Goal: Transaction & Acquisition: Obtain resource

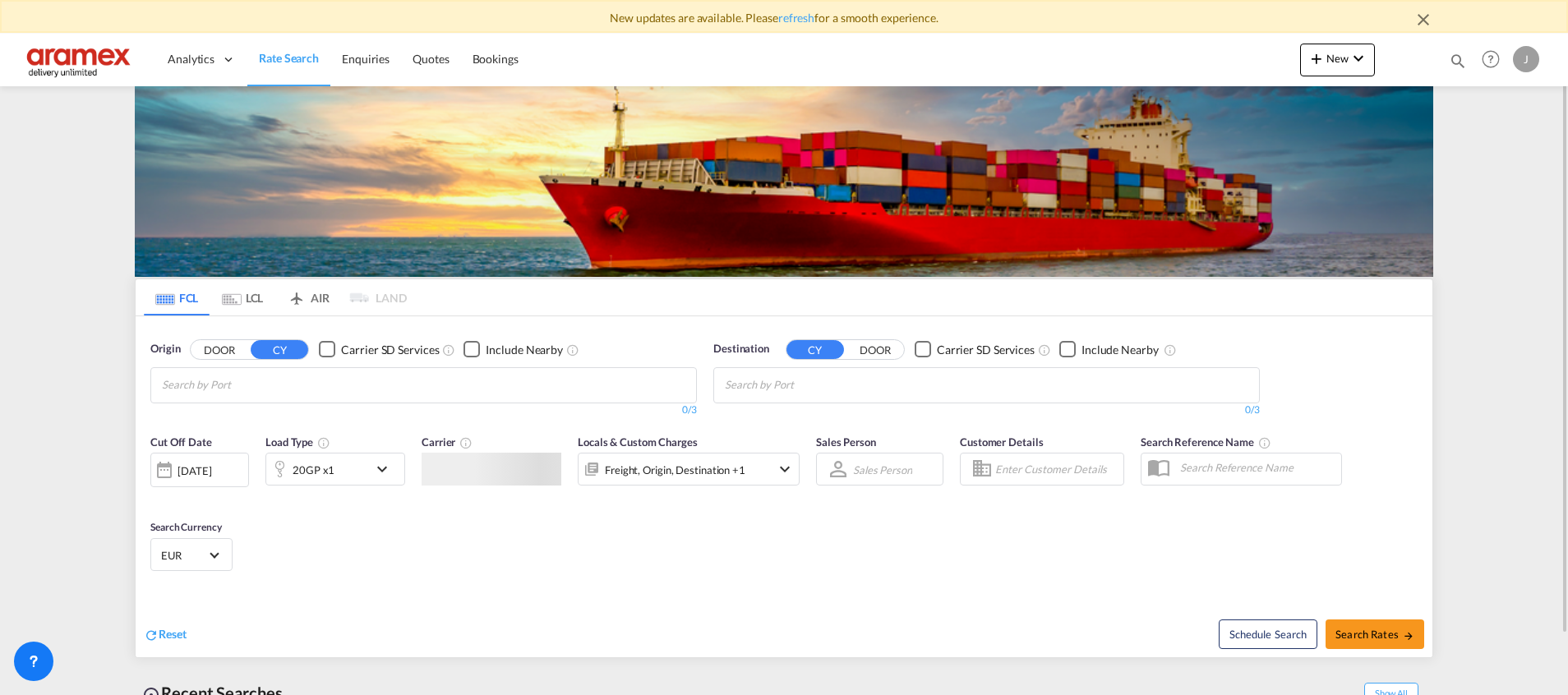
click at [291, 354] on button "CY" at bounding box center [279, 349] width 57 height 19
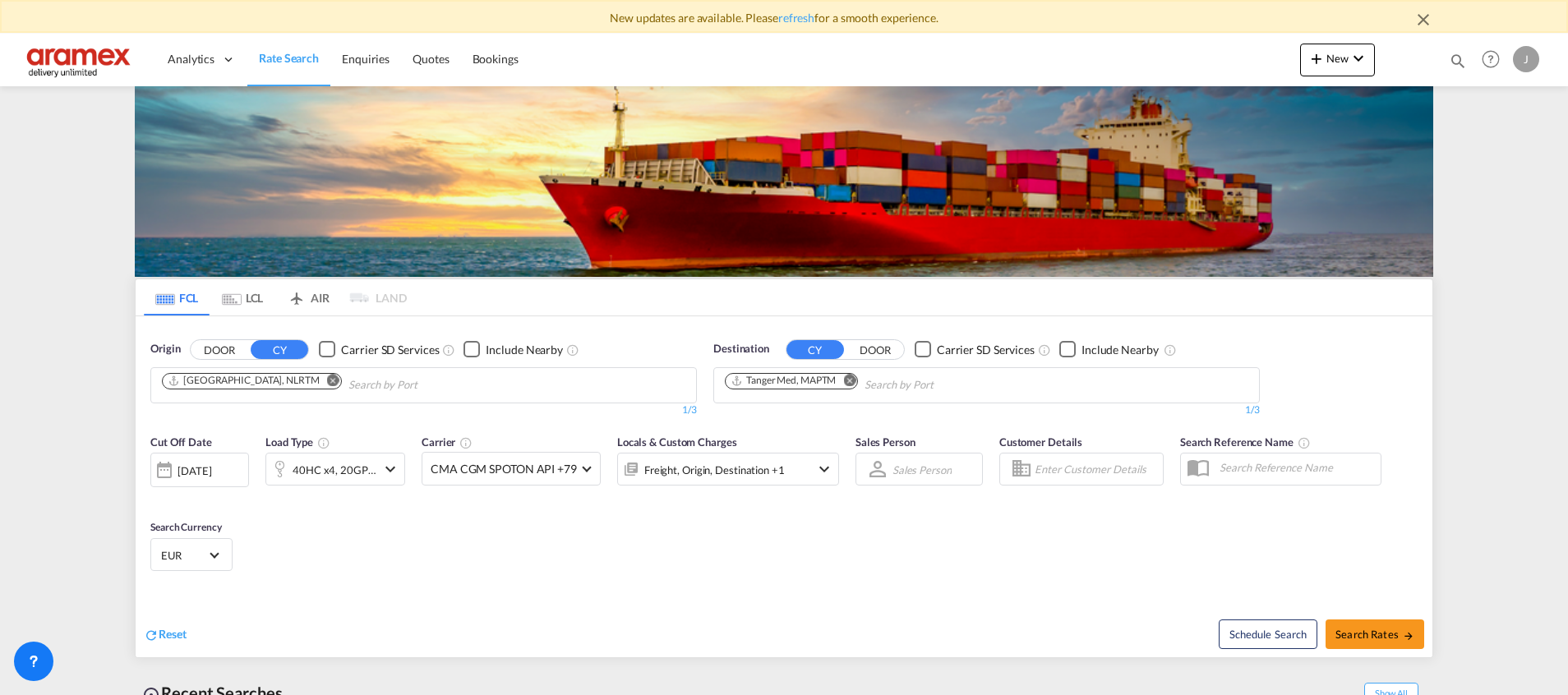
click at [219, 346] on button "DOOR" at bounding box center [220, 349] width 57 height 19
click at [247, 390] on input "Chips input." at bounding box center [240, 385] width 157 height 26
drag, startPoint x: 270, startPoint y: 352, endPoint x: 283, endPoint y: 353, distance: 13.0
click at [288, 345] on button "CY" at bounding box center [279, 349] width 57 height 19
click at [253, 399] on body "New updates are available. Please refresh for a smooth experience. Analytics Da…" at bounding box center [784, 348] width 1568 height 695
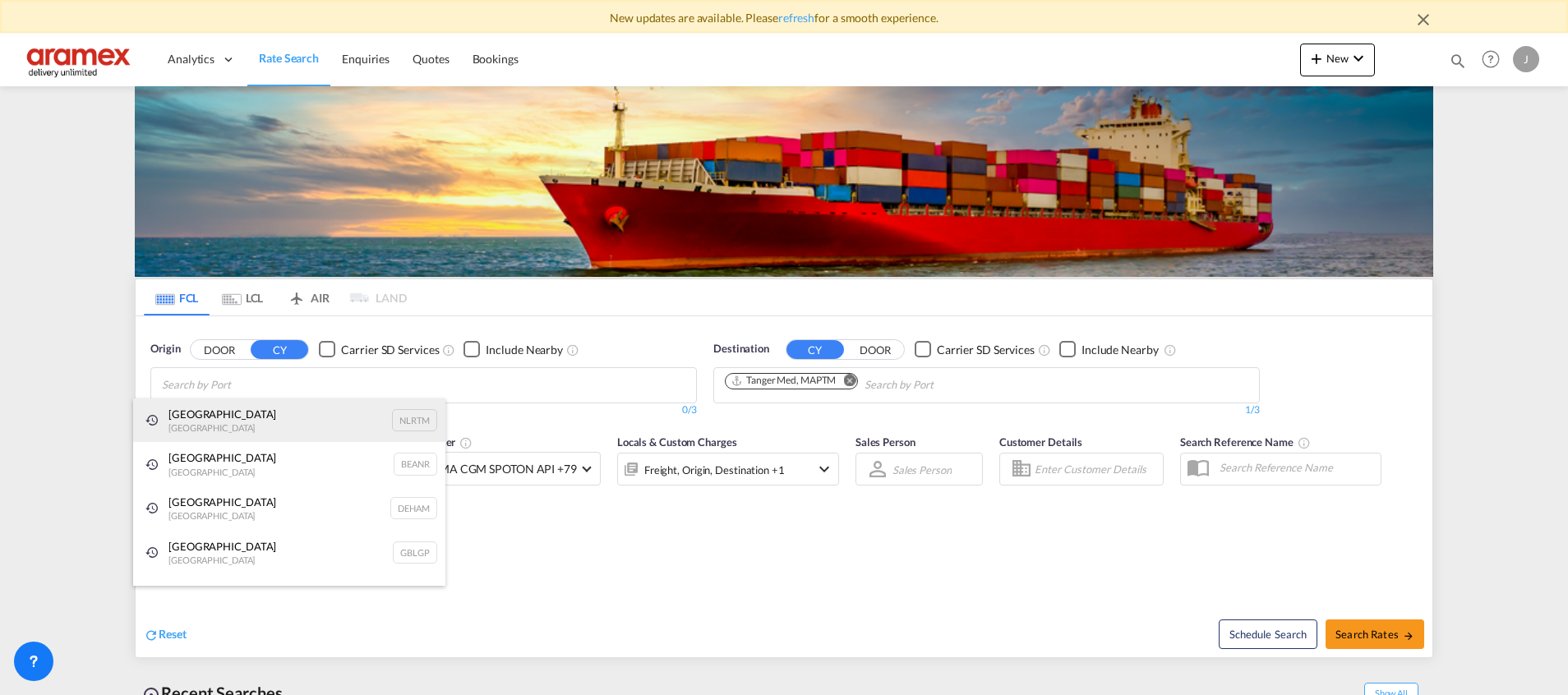
click at [238, 416] on div "[GEOGRAPHIC_DATA] [GEOGRAPHIC_DATA] NLRTM" at bounding box center [289, 421] width 312 height 45
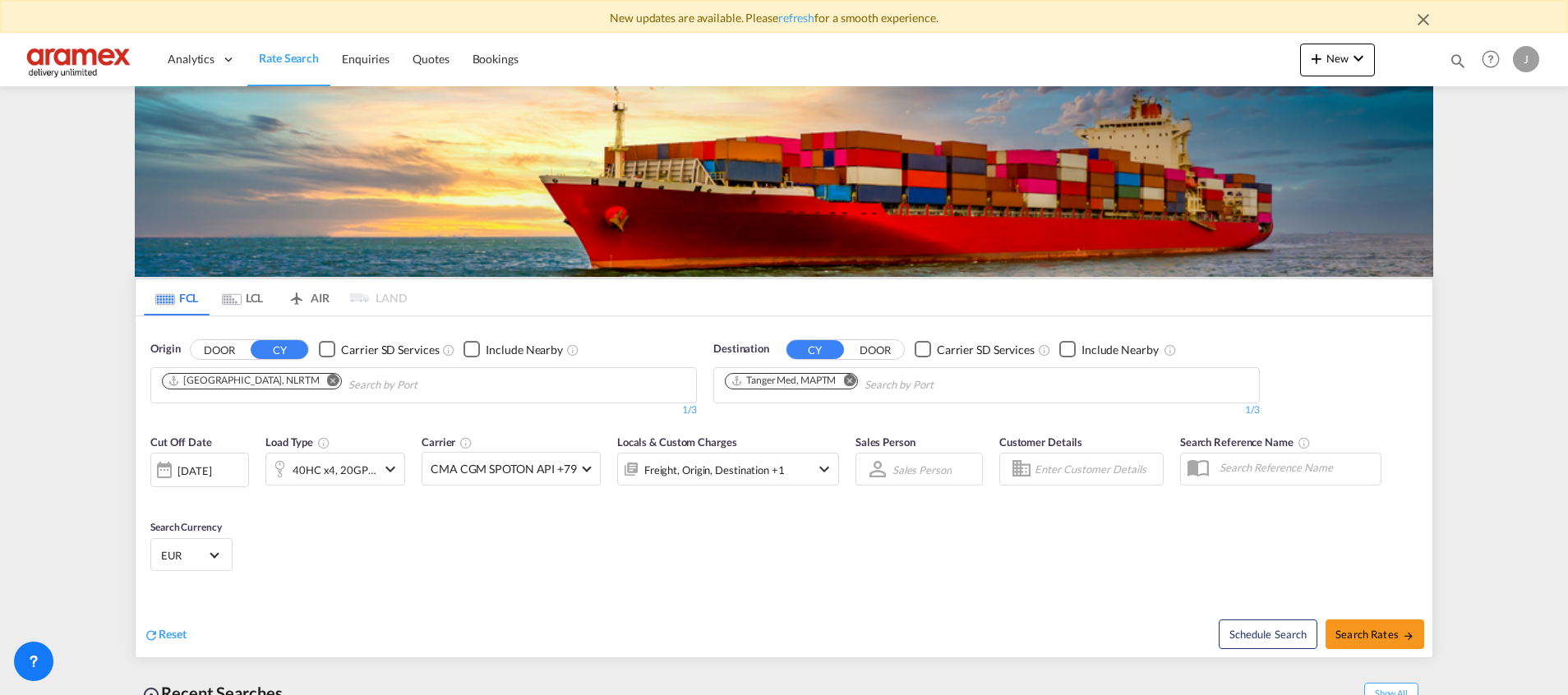
click at [853, 383] on md-icon "Remove" at bounding box center [849, 379] width 13 height 13
type input "shangha"
click at [784, 416] on div "Shangha i [GEOGRAPHIC_DATA] [GEOGRAPHIC_DATA]" at bounding box center [852, 423] width 312 height 50
click at [357, 461] on div "40HC x4, 20GP x1" at bounding box center [335, 470] width 84 height 23
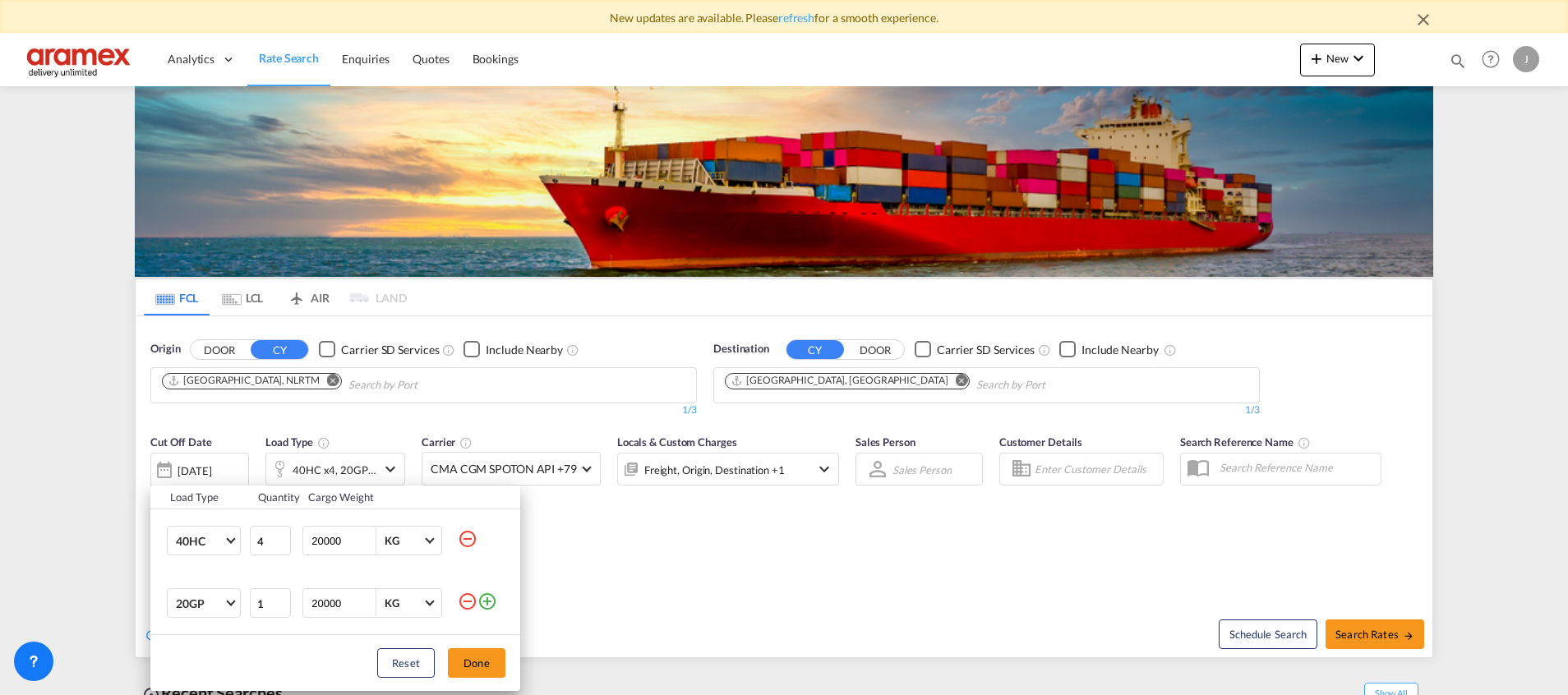
click at [472, 602] on md-icon "icon-minus-circle-outline" at bounding box center [467, 601] width 19 height 19
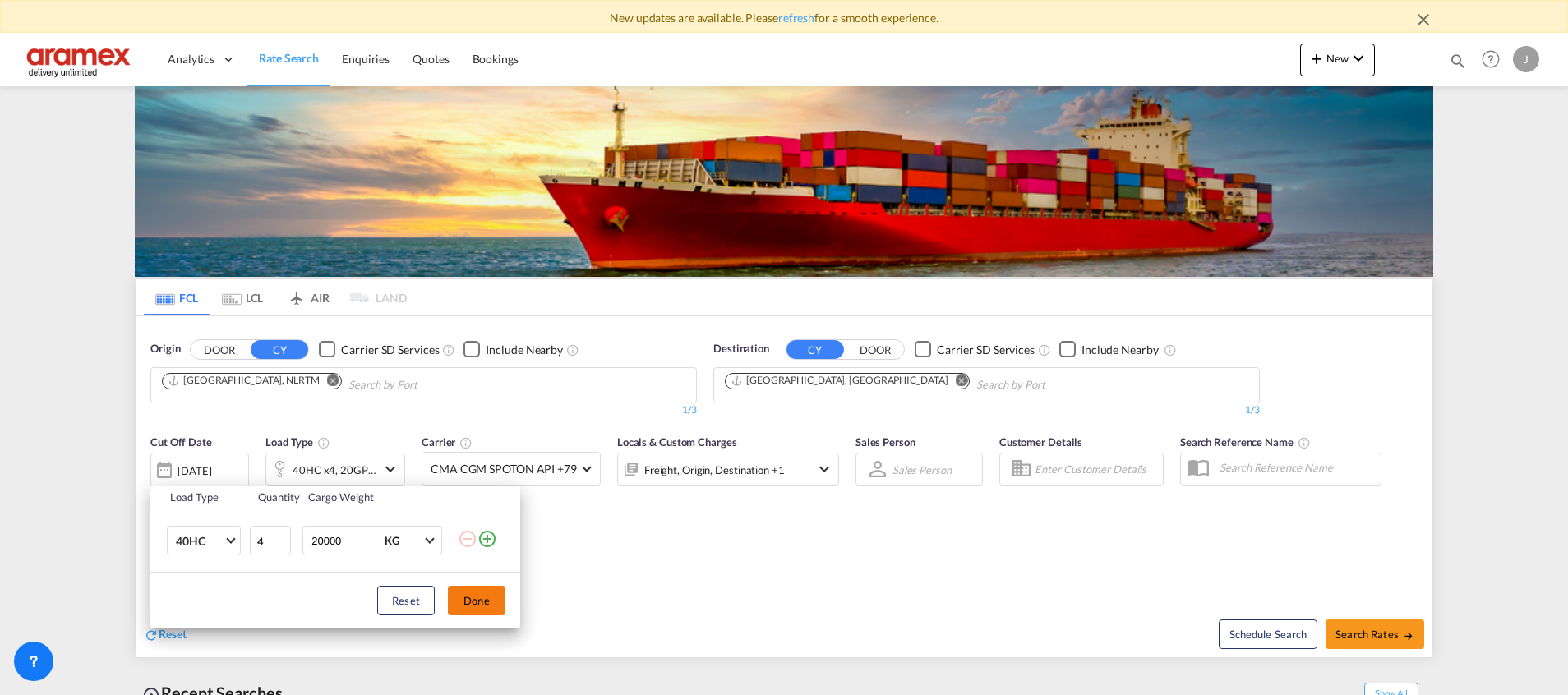
click at [478, 592] on button "Done" at bounding box center [476, 600] width 57 height 29
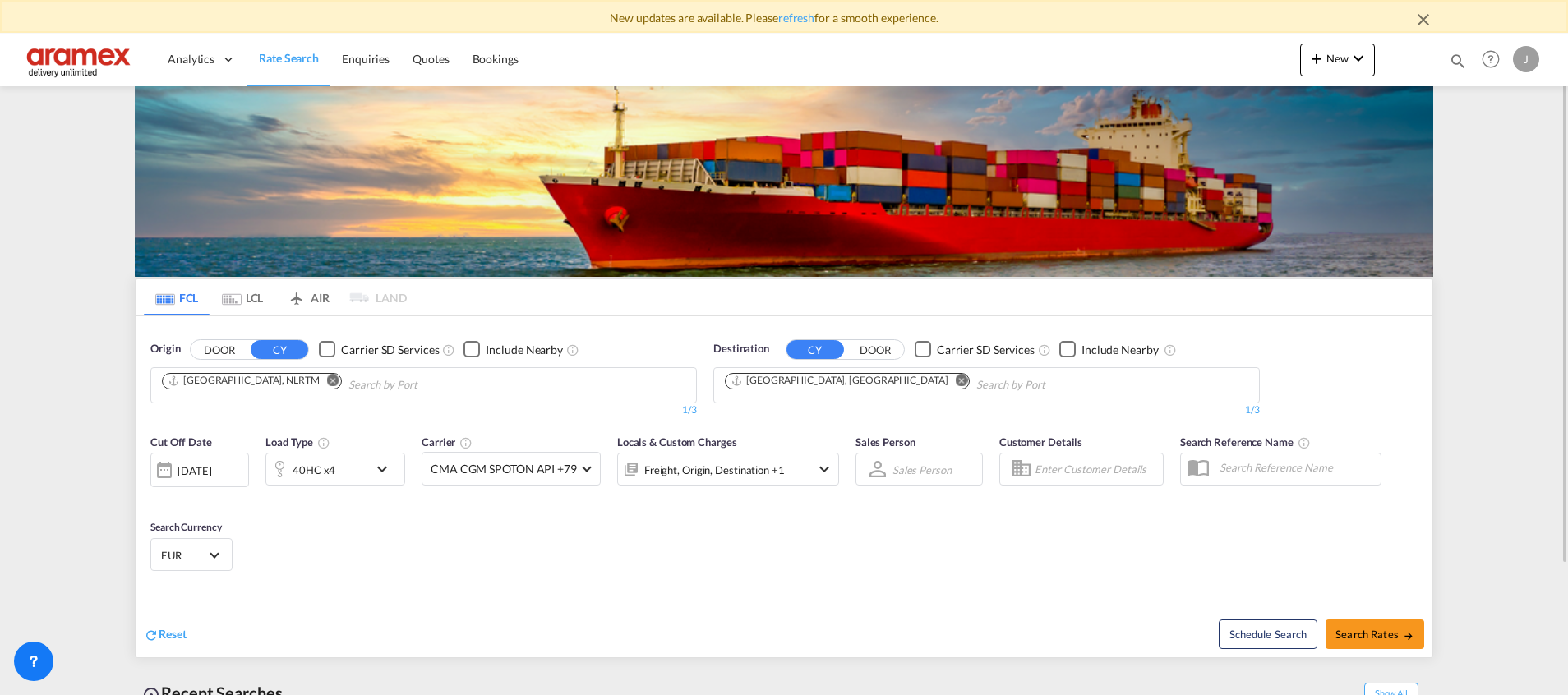
click at [364, 459] on div "40HC x4" at bounding box center [316, 469] width 102 height 33
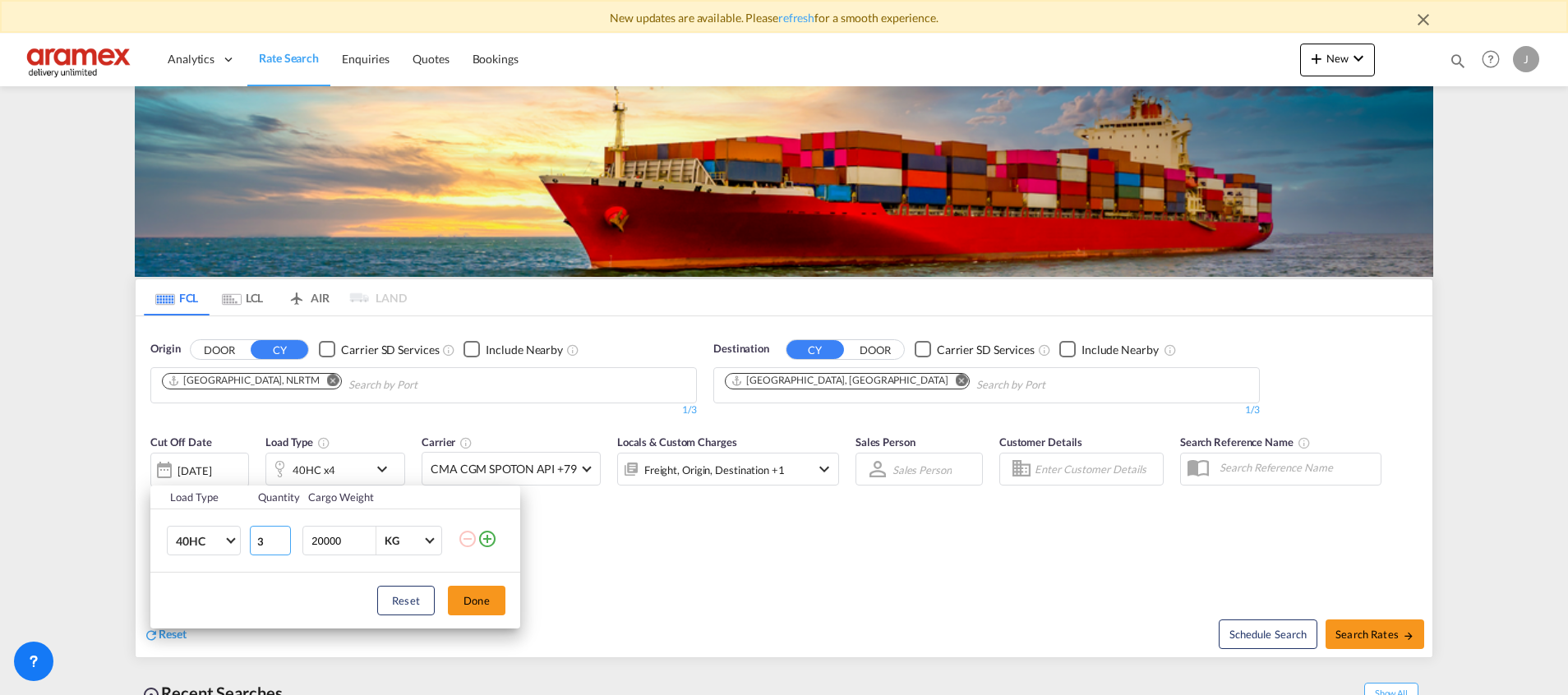
click at [282, 546] on input "3" at bounding box center [270, 540] width 41 height 29
click at [282, 546] on input "2" at bounding box center [270, 540] width 41 height 29
type input "1"
click at [282, 546] on input "1" at bounding box center [270, 540] width 41 height 29
click at [480, 599] on button "Done" at bounding box center [476, 600] width 57 height 29
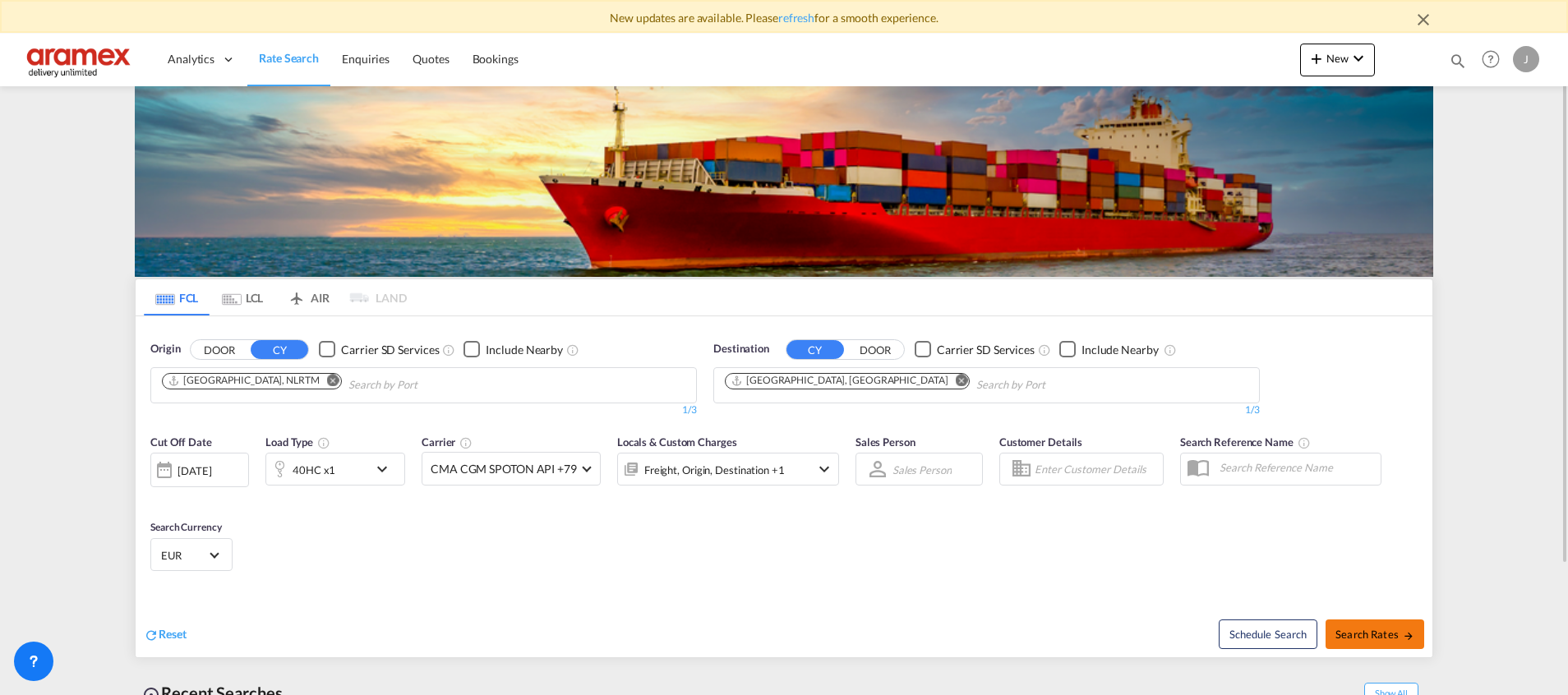
click at [1390, 637] on span "Search Rates" at bounding box center [1375, 634] width 79 height 13
type input "NLRTM to CNSHA / [DATE]"
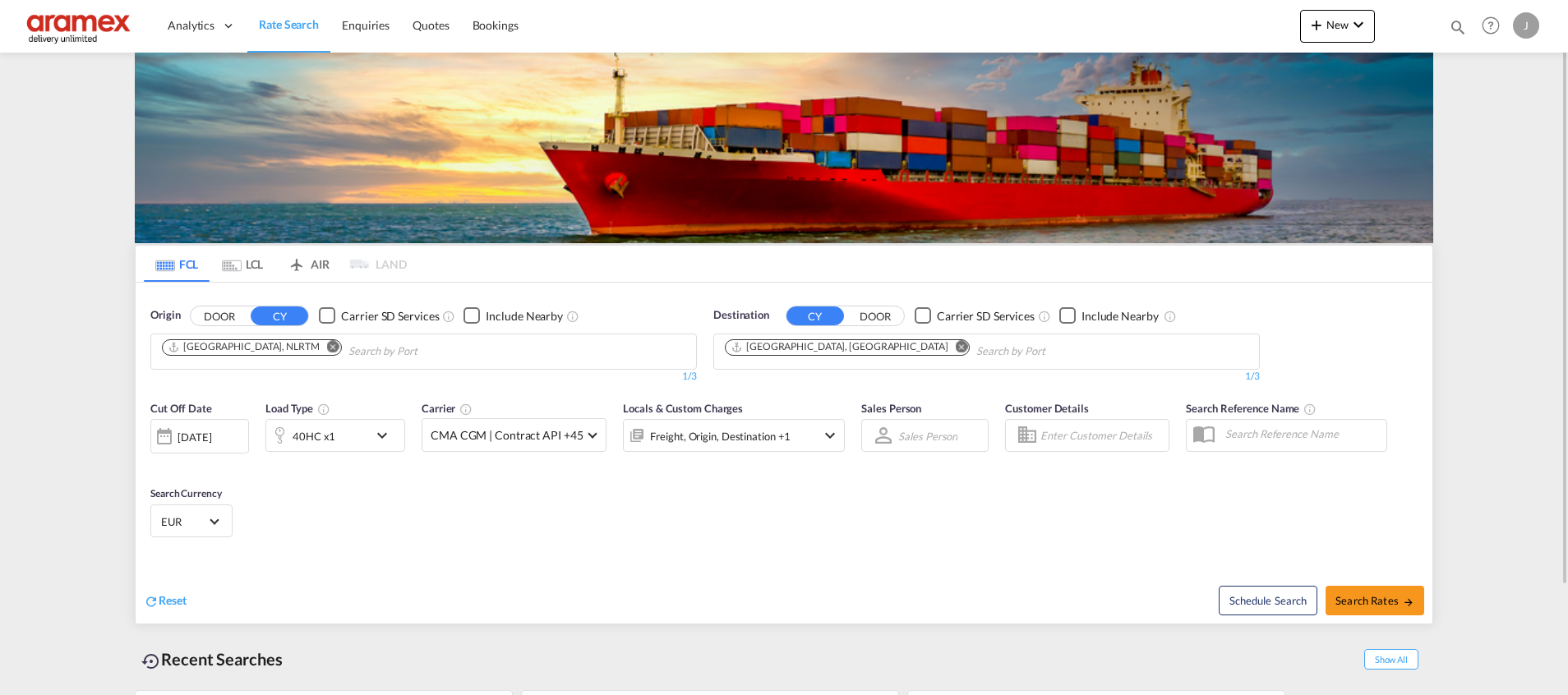
click at [327, 348] on md-icon "Remove" at bounding box center [333, 346] width 13 height 13
